Goal: Task Accomplishment & Management: Manage account settings

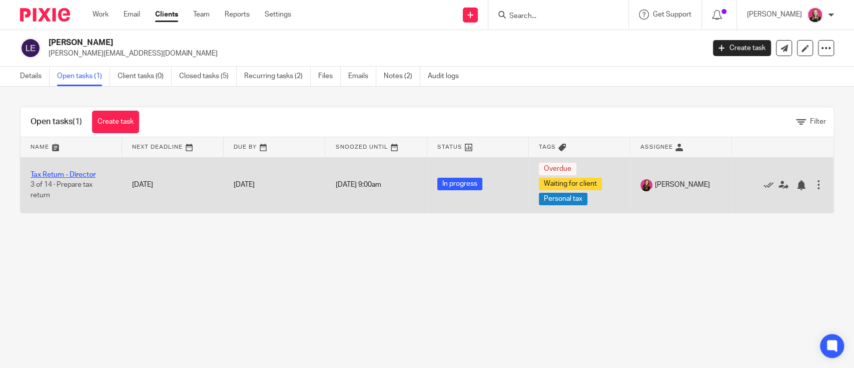
click at [68, 176] on link "Tax Return - Director" at bounding box center [63, 174] width 65 height 7
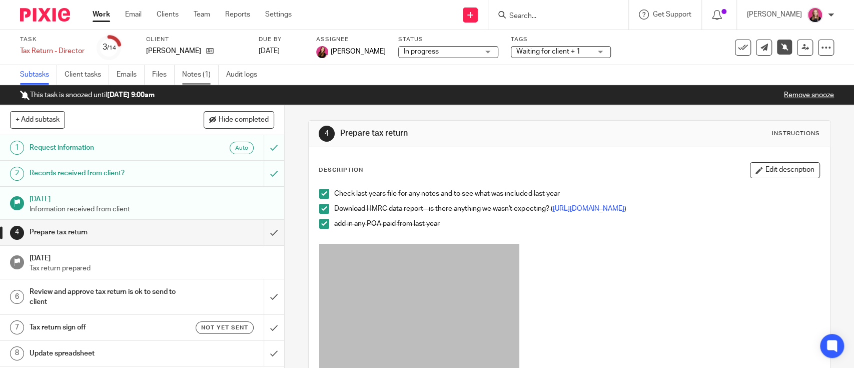
click at [196, 80] on link "Notes (1)" at bounding box center [200, 75] width 37 height 20
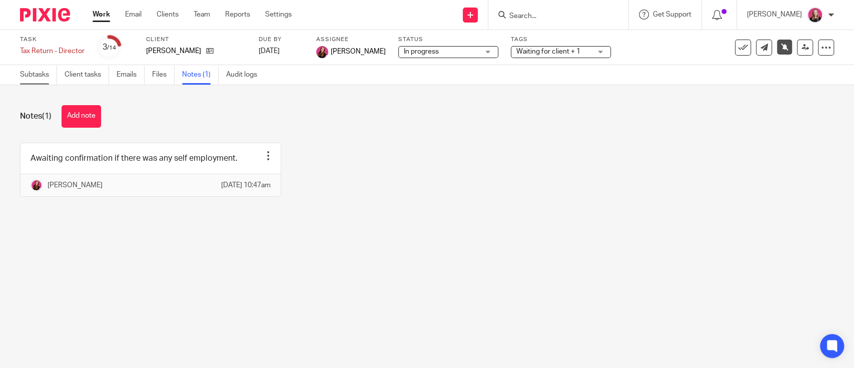
click at [32, 74] on link "Subtasks" at bounding box center [38, 75] width 37 height 20
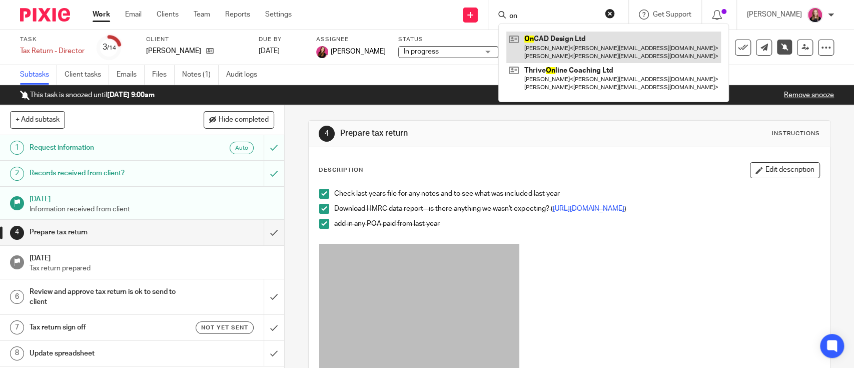
type input "on"
click at [559, 38] on link at bounding box center [613, 47] width 215 height 31
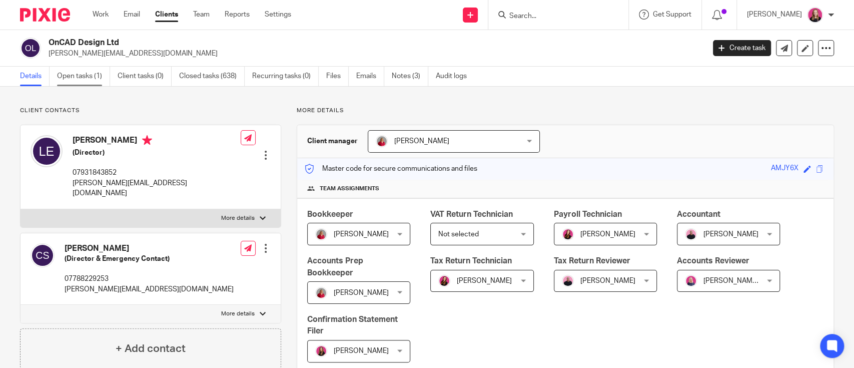
click at [91, 78] on link "Open tasks (1)" at bounding box center [83, 77] width 53 height 20
click at [81, 76] on link "Open tasks (1)" at bounding box center [83, 77] width 53 height 20
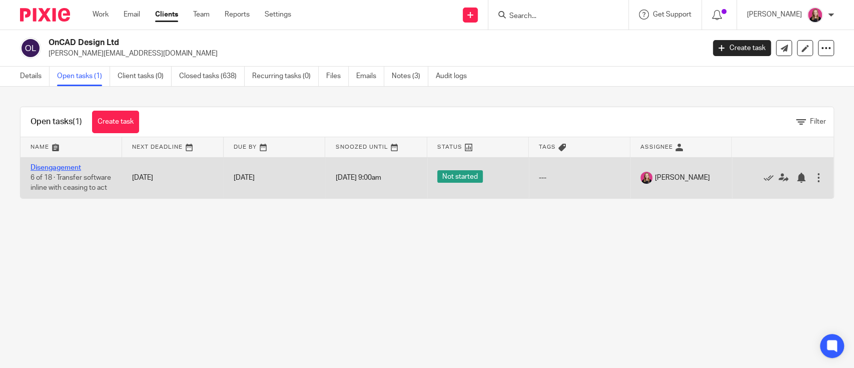
click at [73, 166] on link "Disengagement" at bounding box center [56, 167] width 51 height 7
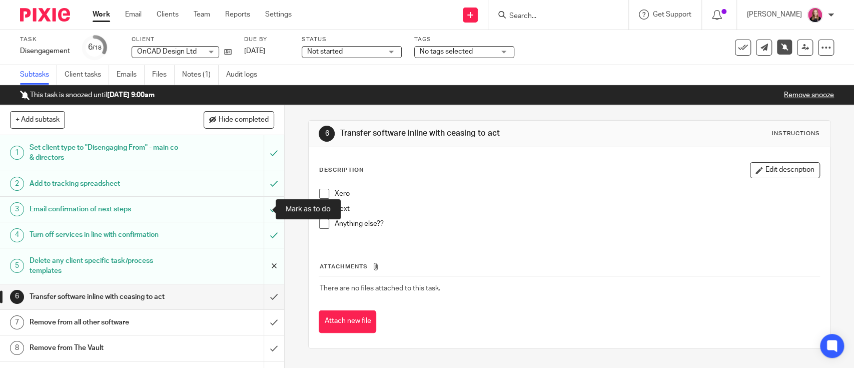
scroll to position [67, 0]
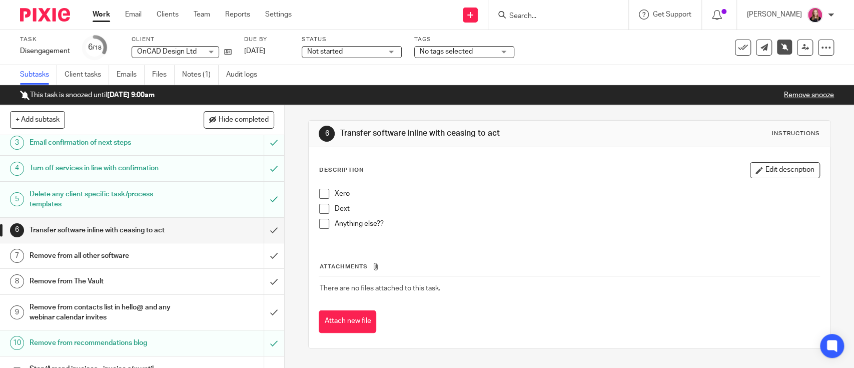
click at [319, 209] on span at bounding box center [324, 209] width 10 height 10
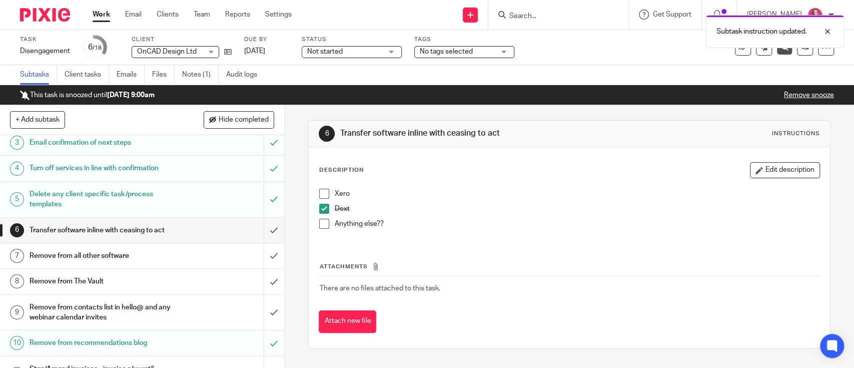
click at [320, 224] on span at bounding box center [324, 224] width 10 height 10
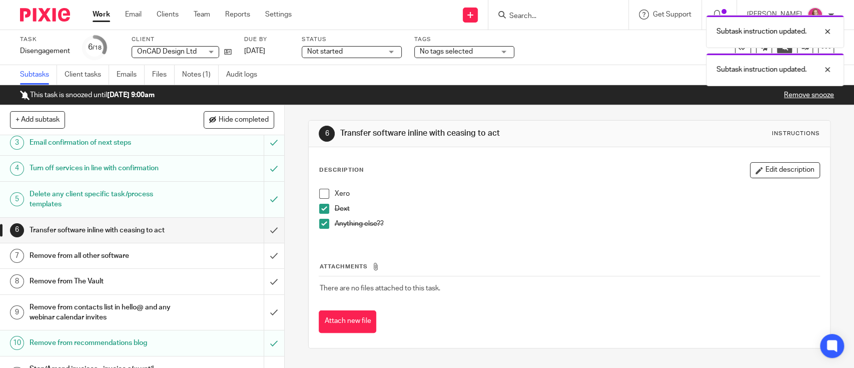
click at [132, 251] on h1 "Remove from all other software" at bounding box center [105, 255] width 150 height 15
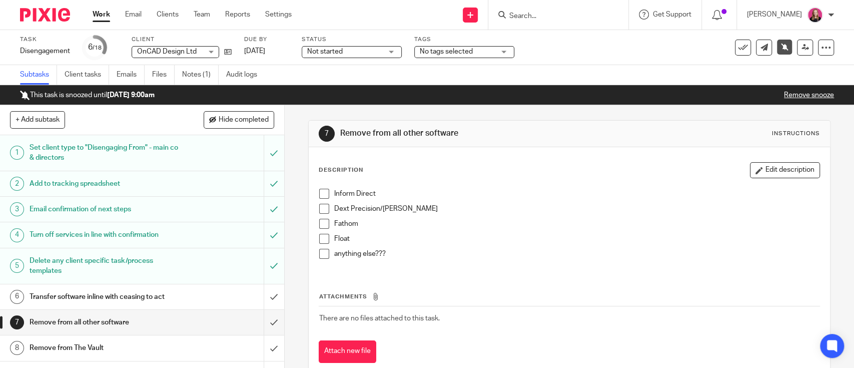
click at [319, 192] on span at bounding box center [324, 194] width 10 height 10
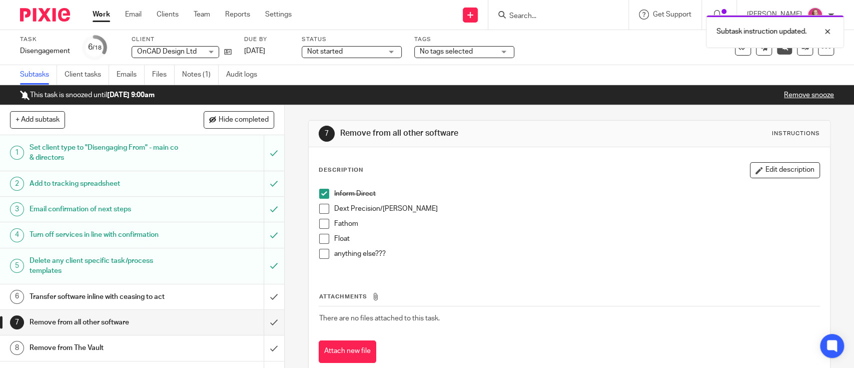
click at [319, 211] on span at bounding box center [324, 209] width 10 height 10
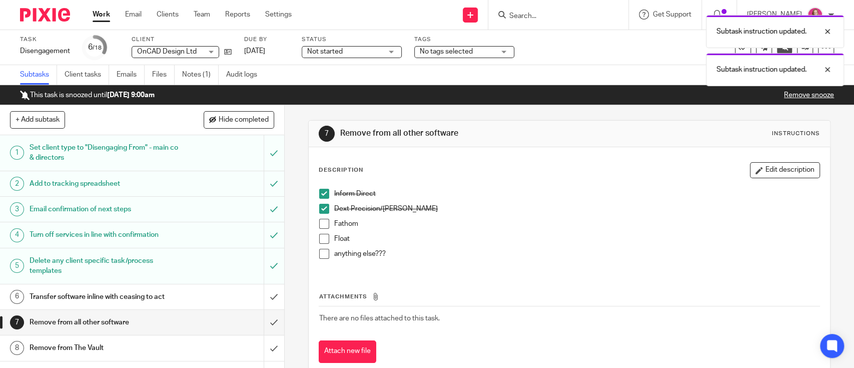
click at [320, 223] on span at bounding box center [324, 224] width 10 height 10
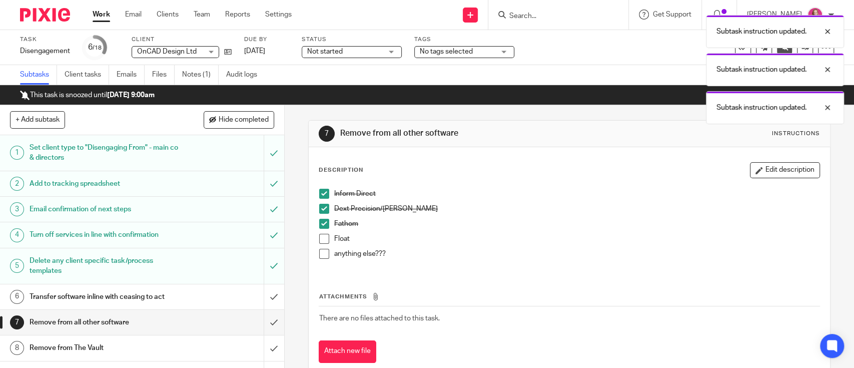
click at [320, 235] on span at bounding box center [324, 239] width 10 height 10
click at [320, 257] on span at bounding box center [324, 254] width 10 height 10
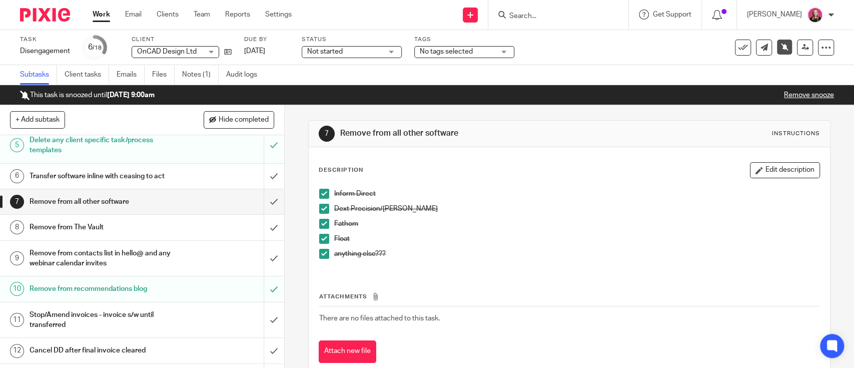
scroll to position [3, 0]
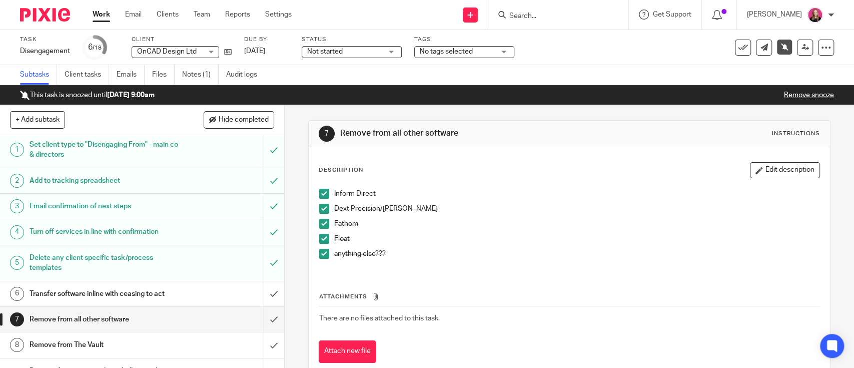
click at [534, 14] on input "Search" at bounding box center [553, 16] width 90 height 9
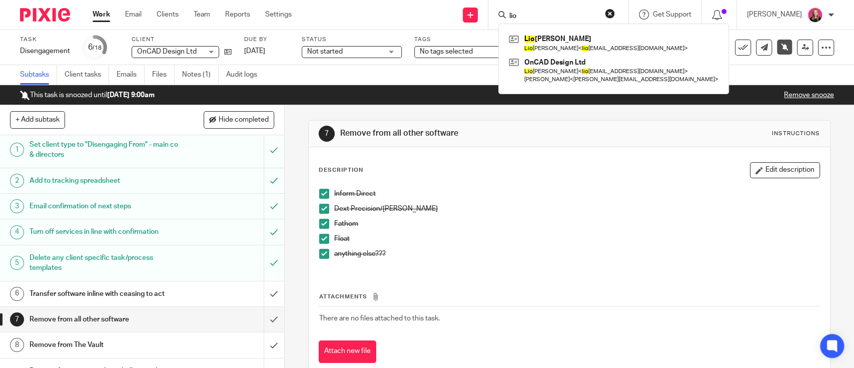
type input "lio"
click at [545, 30] on div "Lio nel Edwards Lio nel Edwards < lio nel@ocdesign.uk > OnCAD Design Ltd Lio ne…" at bounding box center [613, 59] width 231 height 71
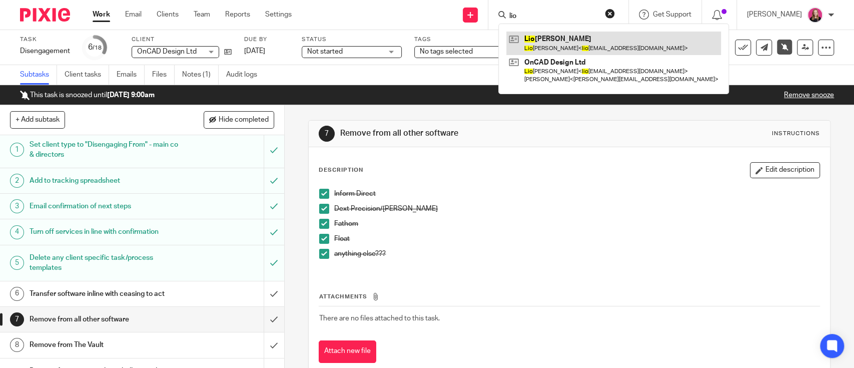
click at [547, 34] on link at bounding box center [613, 43] width 215 height 23
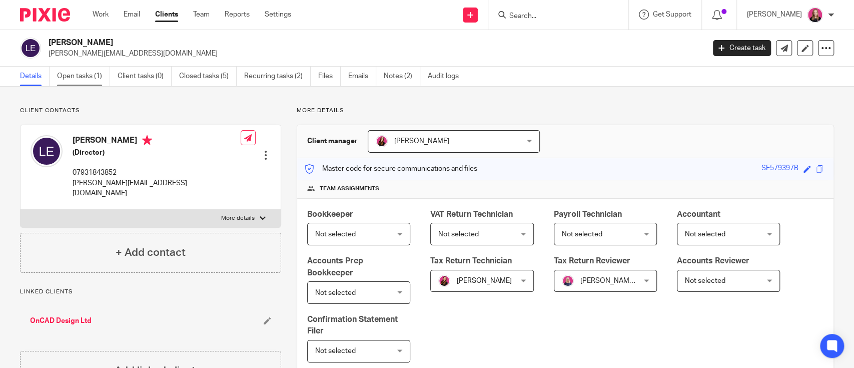
click at [76, 75] on link "Open tasks (1)" at bounding box center [83, 77] width 53 height 20
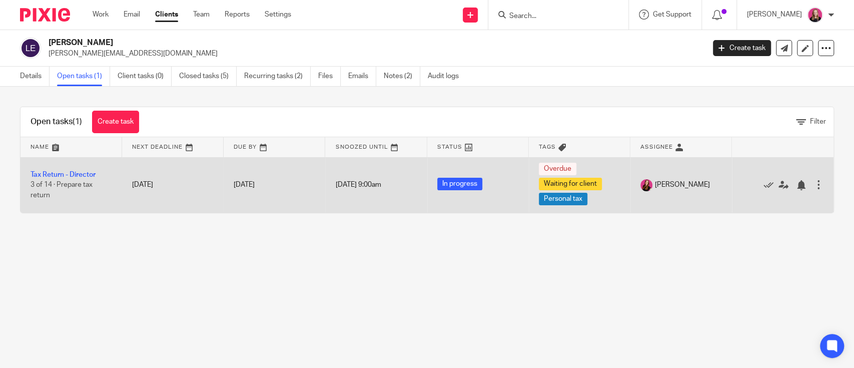
click at [814, 183] on div at bounding box center [819, 185] width 10 height 10
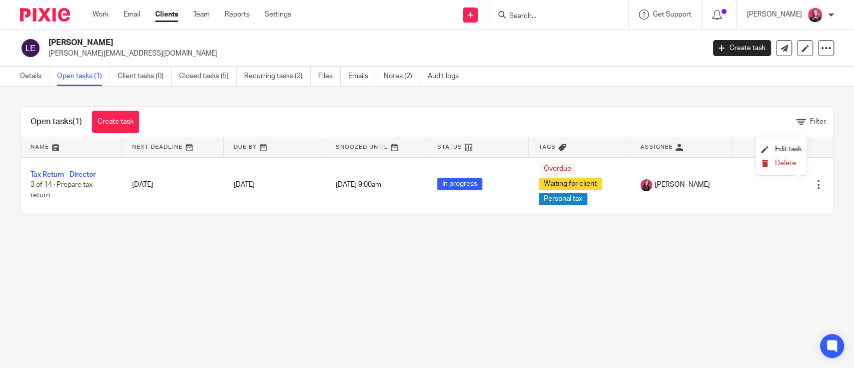
click at [776, 161] on span "Delete" at bounding box center [785, 163] width 21 height 7
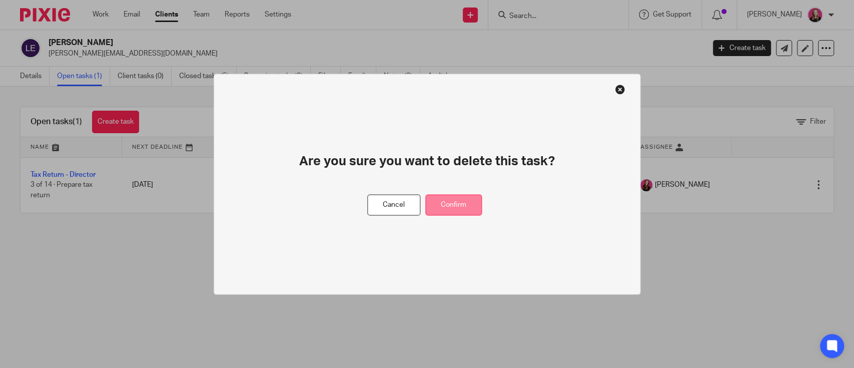
click at [454, 198] on button "Confirm" at bounding box center [453, 205] width 57 height 22
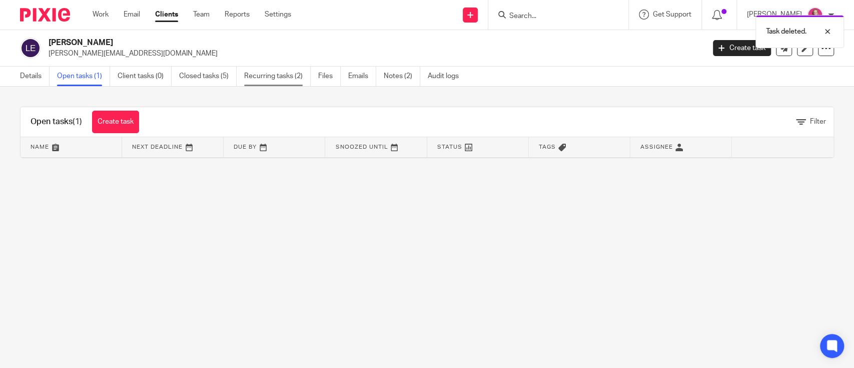
click at [267, 76] on link "Recurring tasks (2)" at bounding box center [277, 77] width 67 height 20
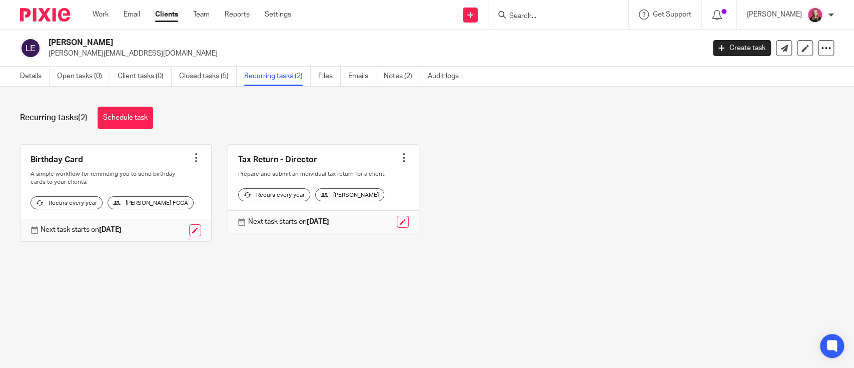
click at [191, 161] on div at bounding box center [196, 158] width 10 height 10
click at [162, 221] on span "Cancel schedule" at bounding box center [154, 220] width 53 height 7
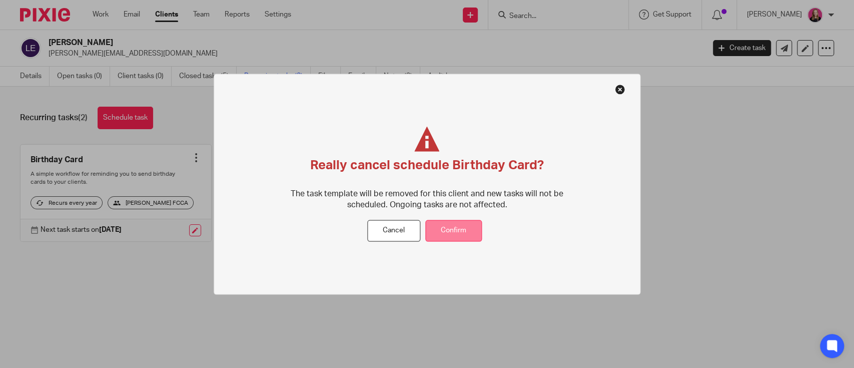
click at [459, 235] on button "Confirm" at bounding box center [453, 231] width 57 height 22
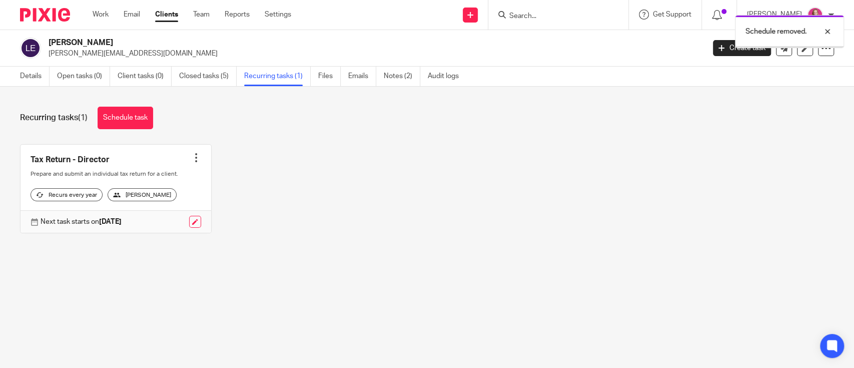
click at [191, 157] on div at bounding box center [196, 158] width 10 height 10
click at [174, 223] on span "Cancel schedule" at bounding box center [154, 220] width 53 height 7
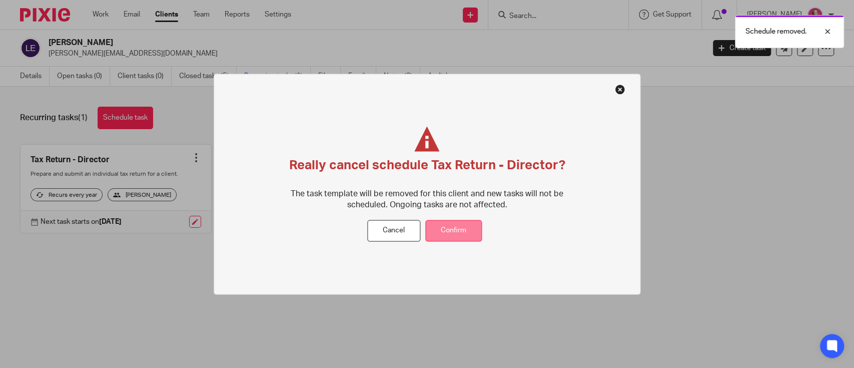
click at [453, 232] on button "Confirm" at bounding box center [453, 231] width 57 height 22
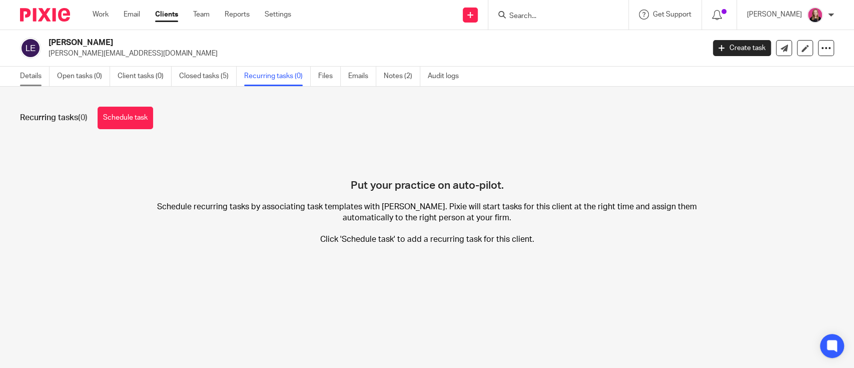
click at [41, 76] on link "Details" at bounding box center [35, 77] width 30 height 20
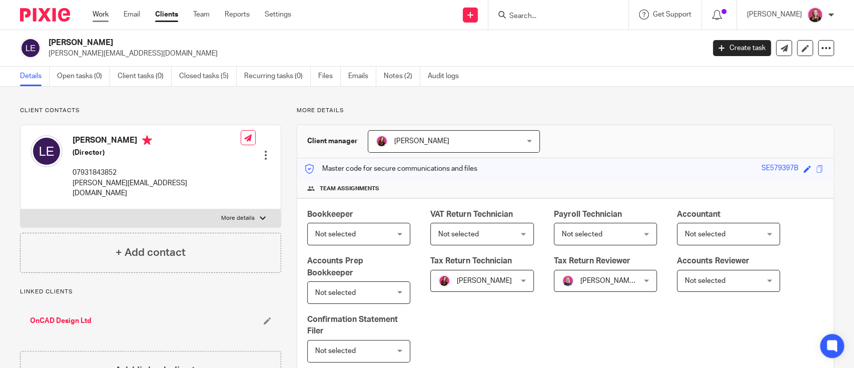
click at [101, 16] on link "Work" at bounding box center [101, 15] width 16 height 10
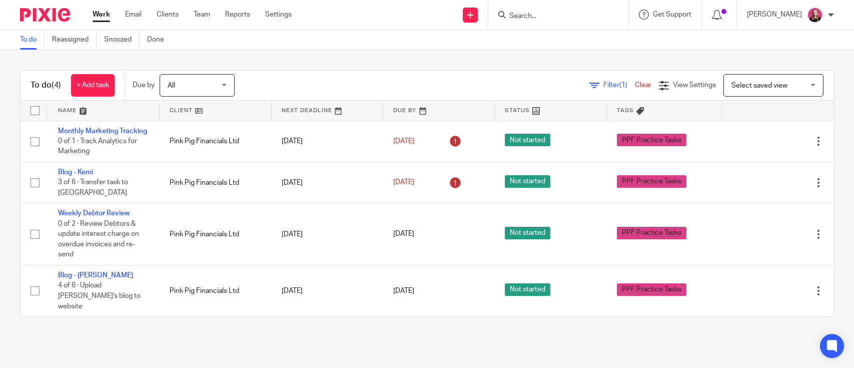
click at [561, 19] on input "Search" at bounding box center [553, 16] width 90 height 9
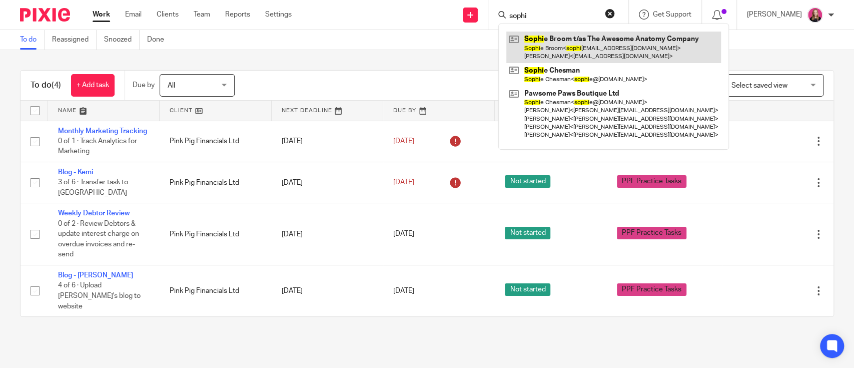
type input "sophi"
click at [560, 54] on link at bounding box center [613, 47] width 215 height 31
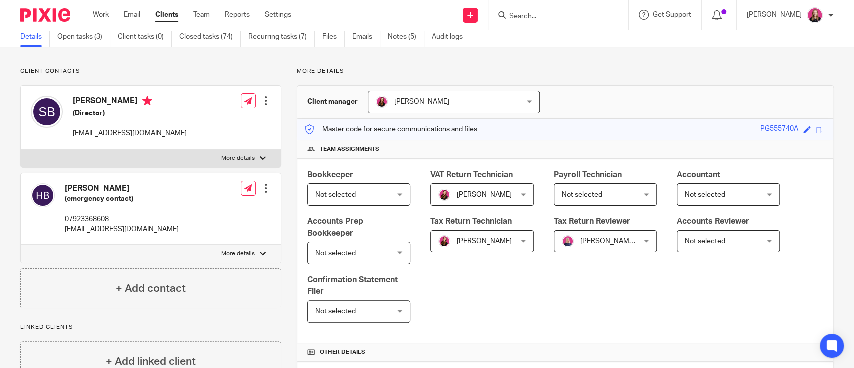
scroll to position [30, 0]
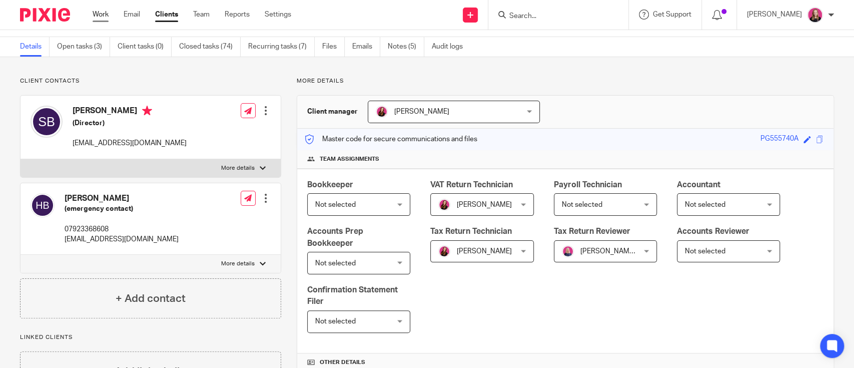
click at [103, 18] on link "Work" at bounding box center [101, 15] width 16 height 10
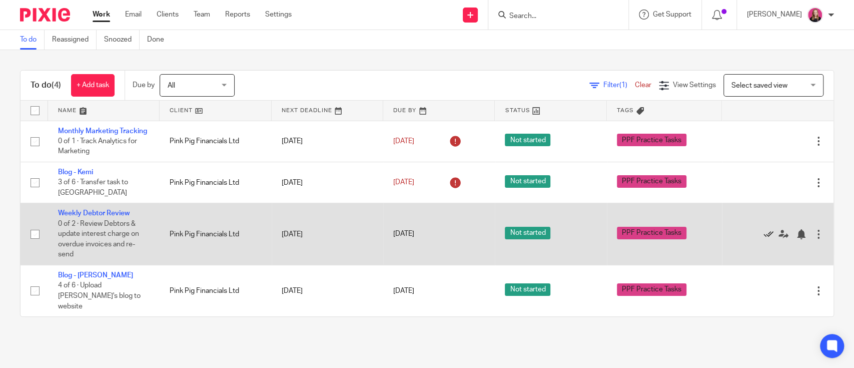
click at [764, 239] on icon at bounding box center [769, 234] width 10 height 10
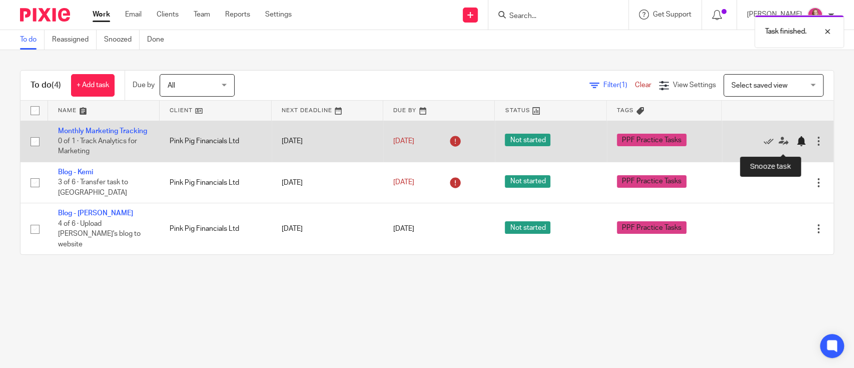
click at [796, 146] on div at bounding box center [801, 141] width 10 height 10
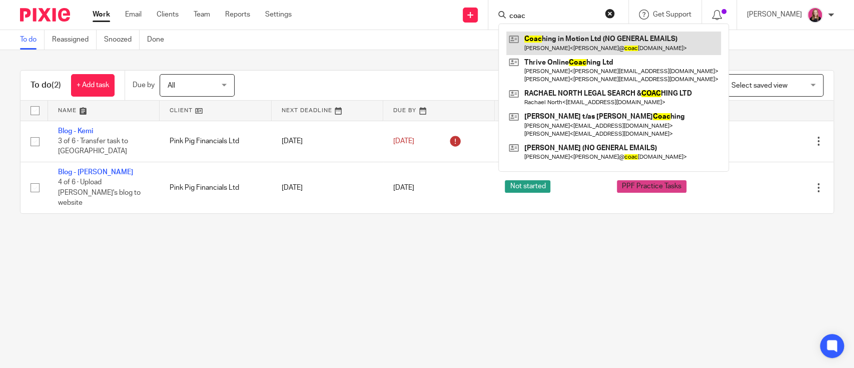
type input "coac"
click at [555, 36] on link at bounding box center [613, 43] width 215 height 23
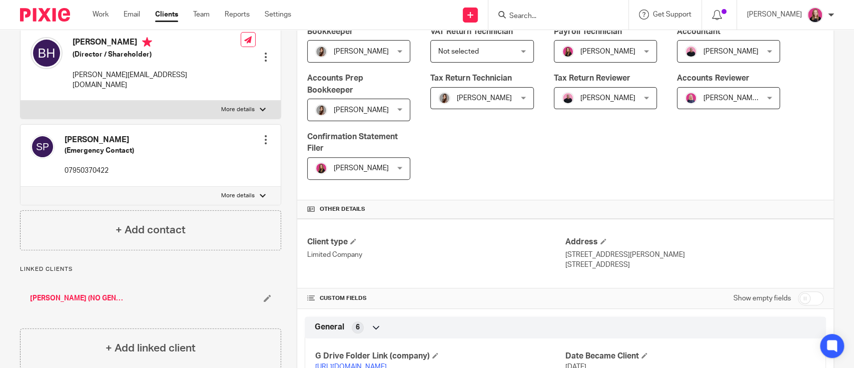
scroll to position [133, 0]
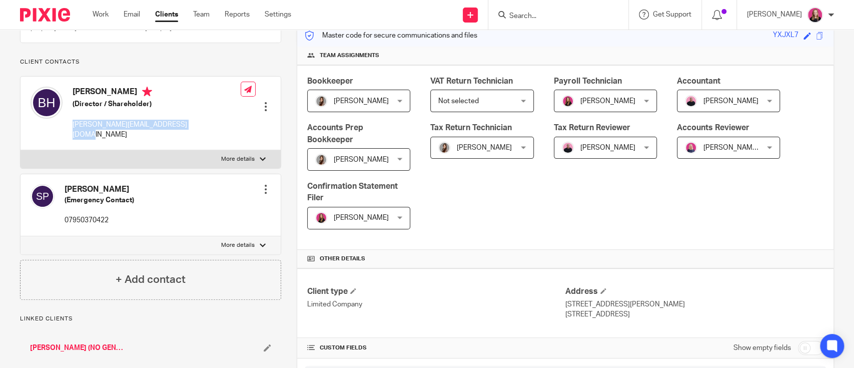
drag, startPoint x: 169, startPoint y: 135, endPoint x: 73, endPoint y: 137, distance: 96.6
click at [73, 137] on div "[PERSON_NAME] (Director / Shareholder) [PERSON_NAME][EMAIL_ADDRESS][DOMAIN_NAME…" at bounding box center [151, 114] width 260 height 74
copy p "beatrice@coaching-in-motion.co.uk"
drag, startPoint x: 137, startPoint y: 102, endPoint x: 70, endPoint y: 102, distance: 67.6
click at [70, 102] on div "Beatrice Hackett (Director / Shareholder) beatrice@coaching-in-motion.co.uk" at bounding box center [136, 113] width 210 height 63
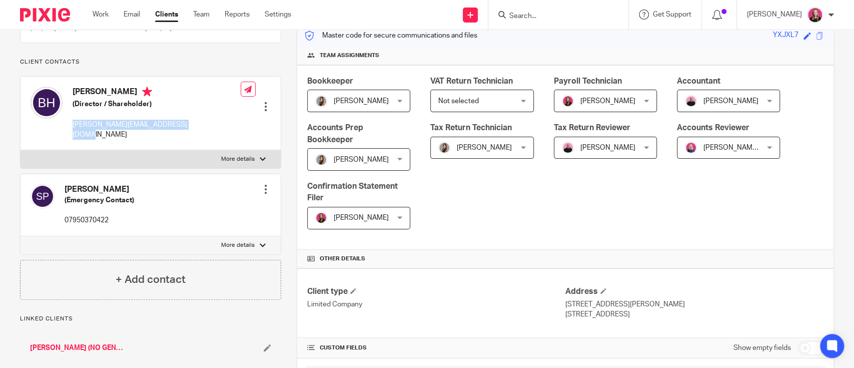
copy h4 "Beatrice Hackett"
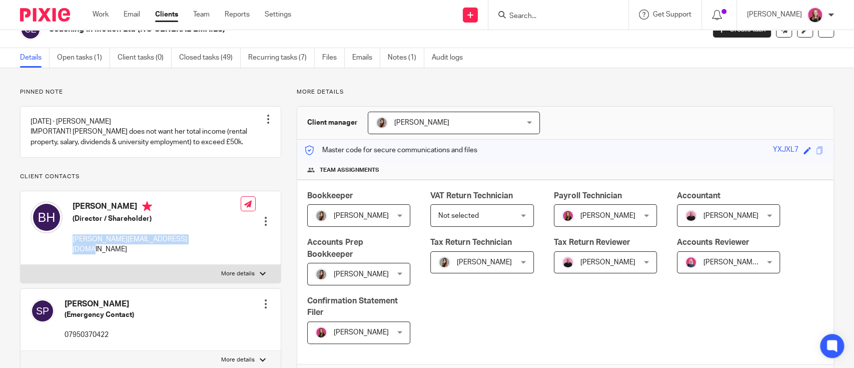
scroll to position [0, 0]
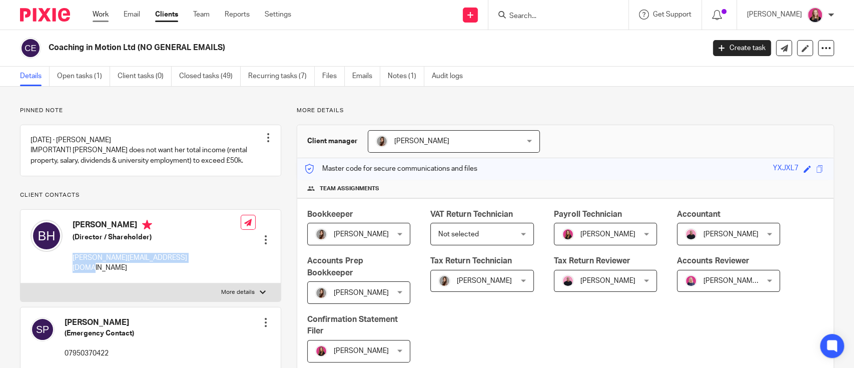
click at [99, 18] on link "Work" at bounding box center [101, 15] width 16 height 10
